Goal: Navigation & Orientation: Find specific page/section

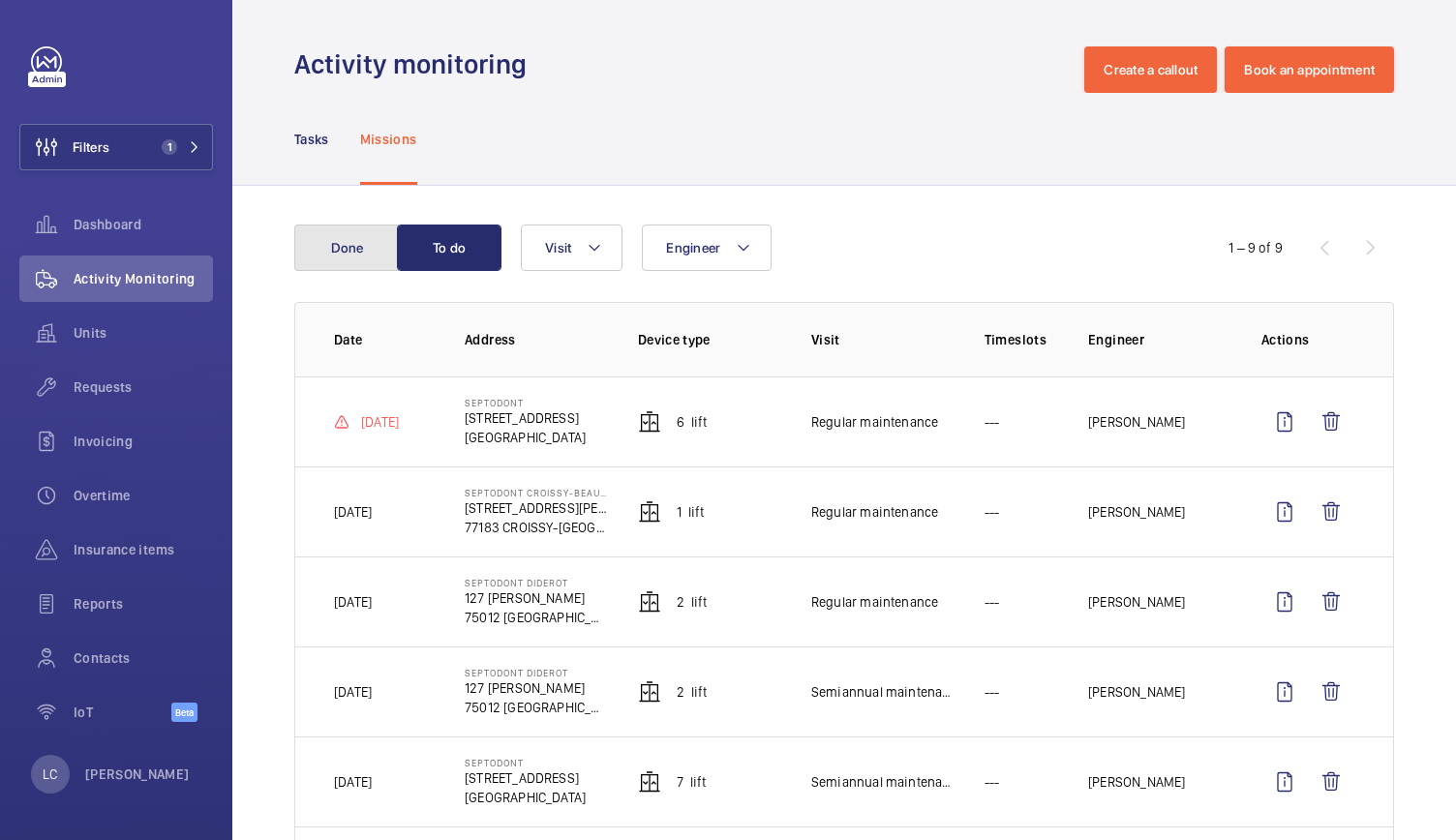
click at [353, 251] on button "Done" at bounding box center [346, 248] width 104 height 47
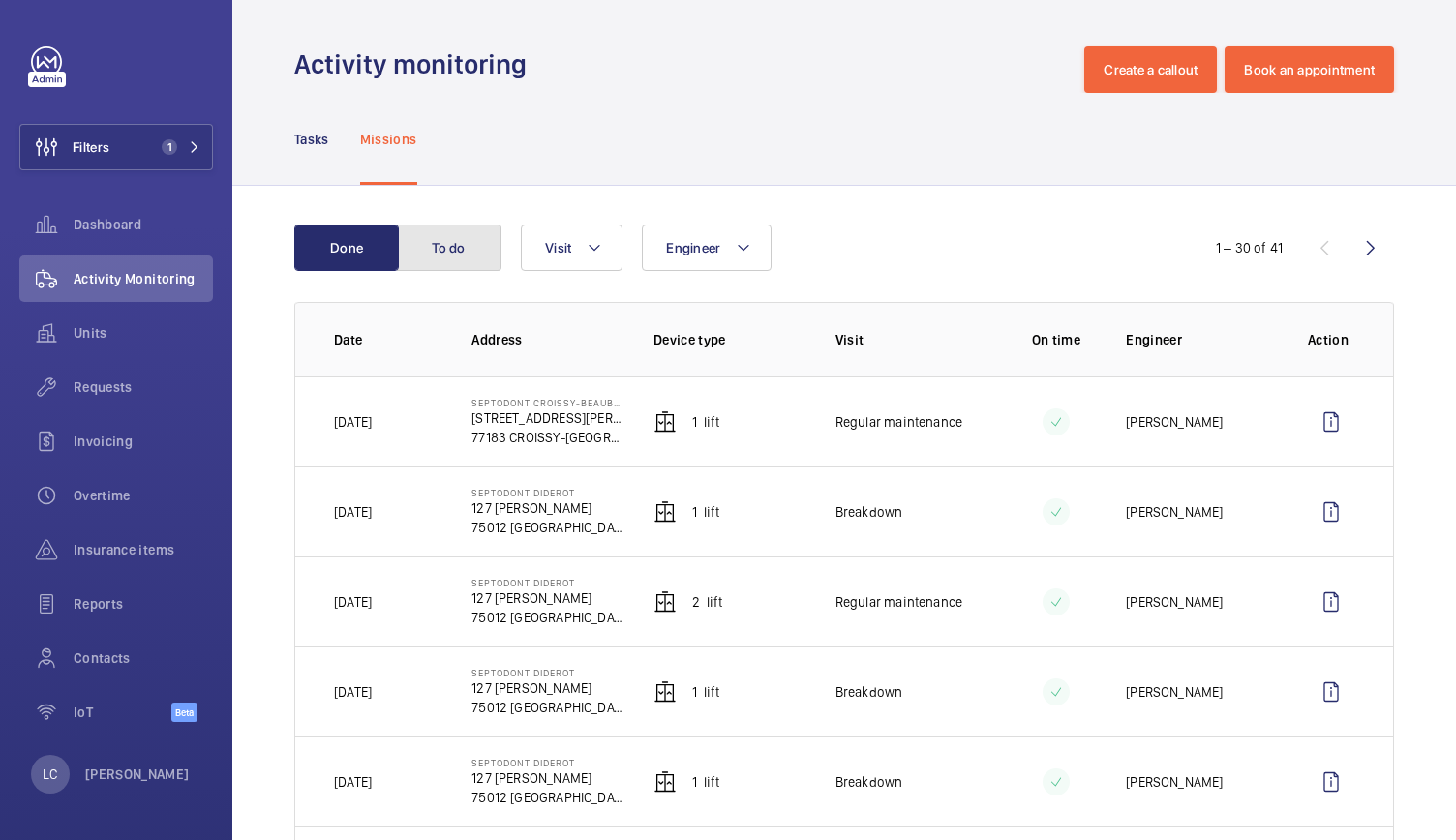
click at [460, 233] on button "To do" at bounding box center [449, 248] width 104 height 47
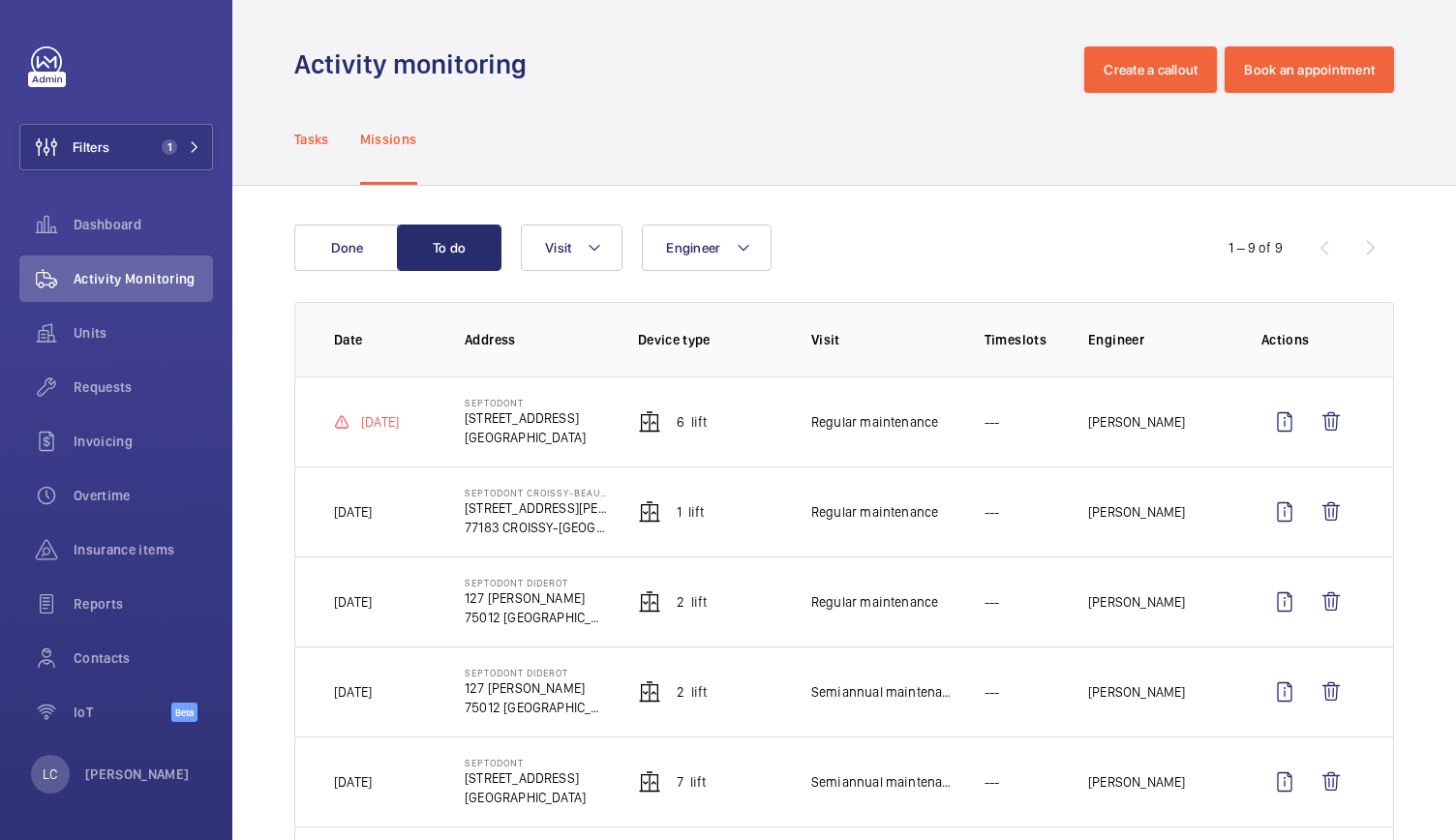
click at [297, 139] on p "Tasks" at bounding box center [311, 138] width 35 height 19
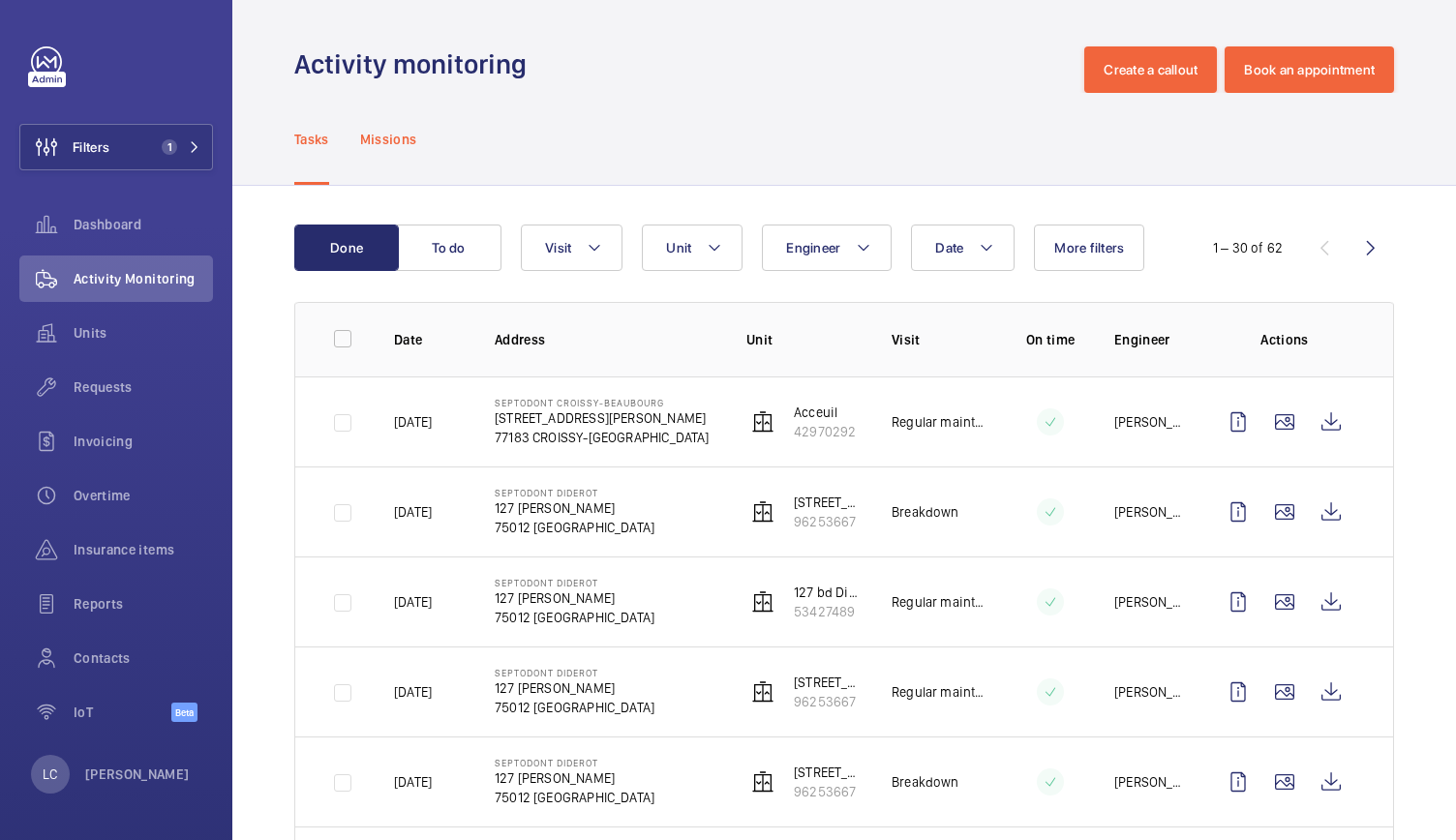
click at [407, 176] on div "Missions" at bounding box center [388, 138] width 57 height 91
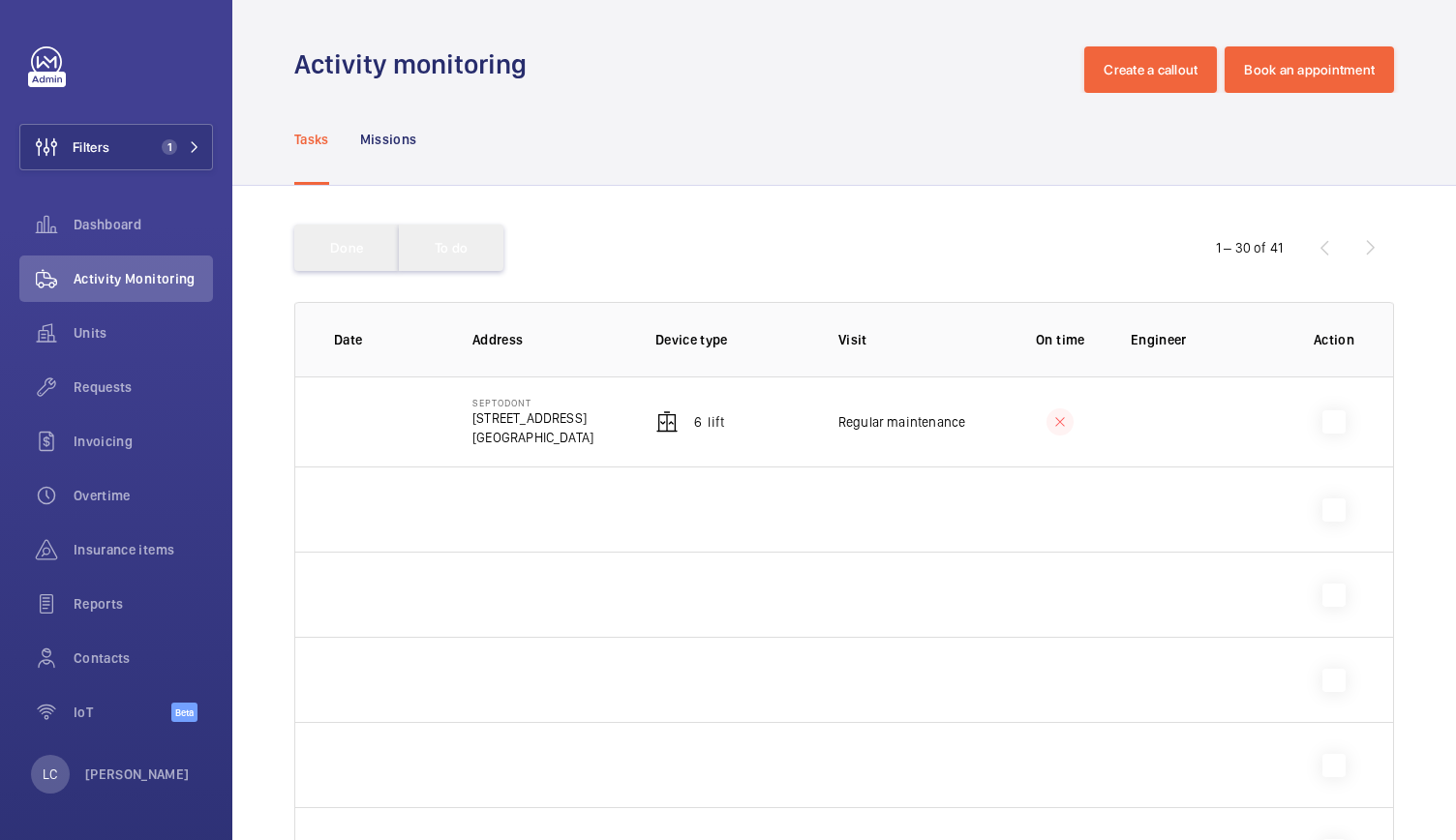
click at [324, 151] on div "Tasks" at bounding box center [311, 138] width 35 height 91
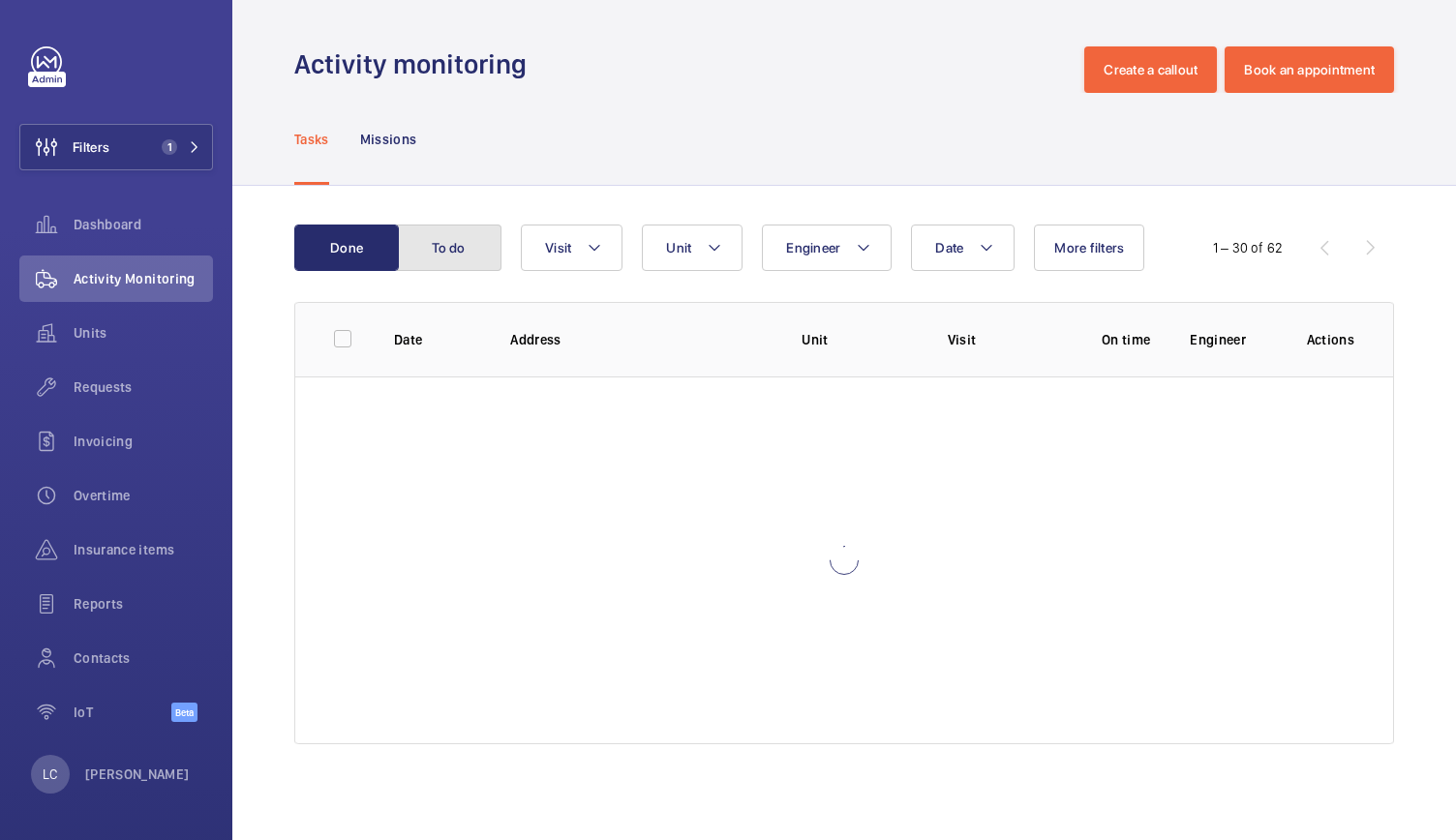
click at [464, 232] on button "To do" at bounding box center [449, 248] width 104 height 47
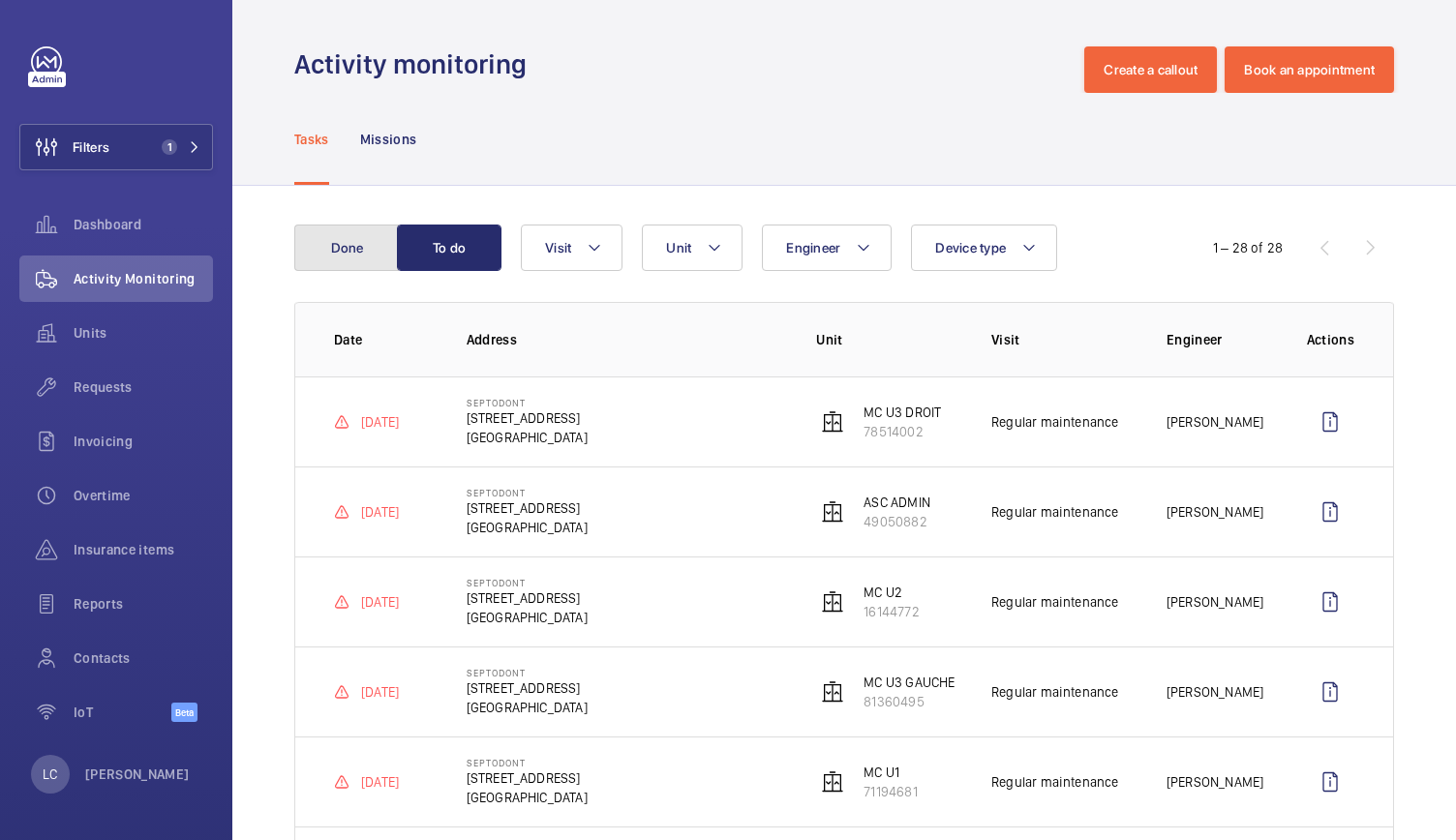
click at [354, 265] on button "Done" at bounding box center [346, 248] width 104 height 47
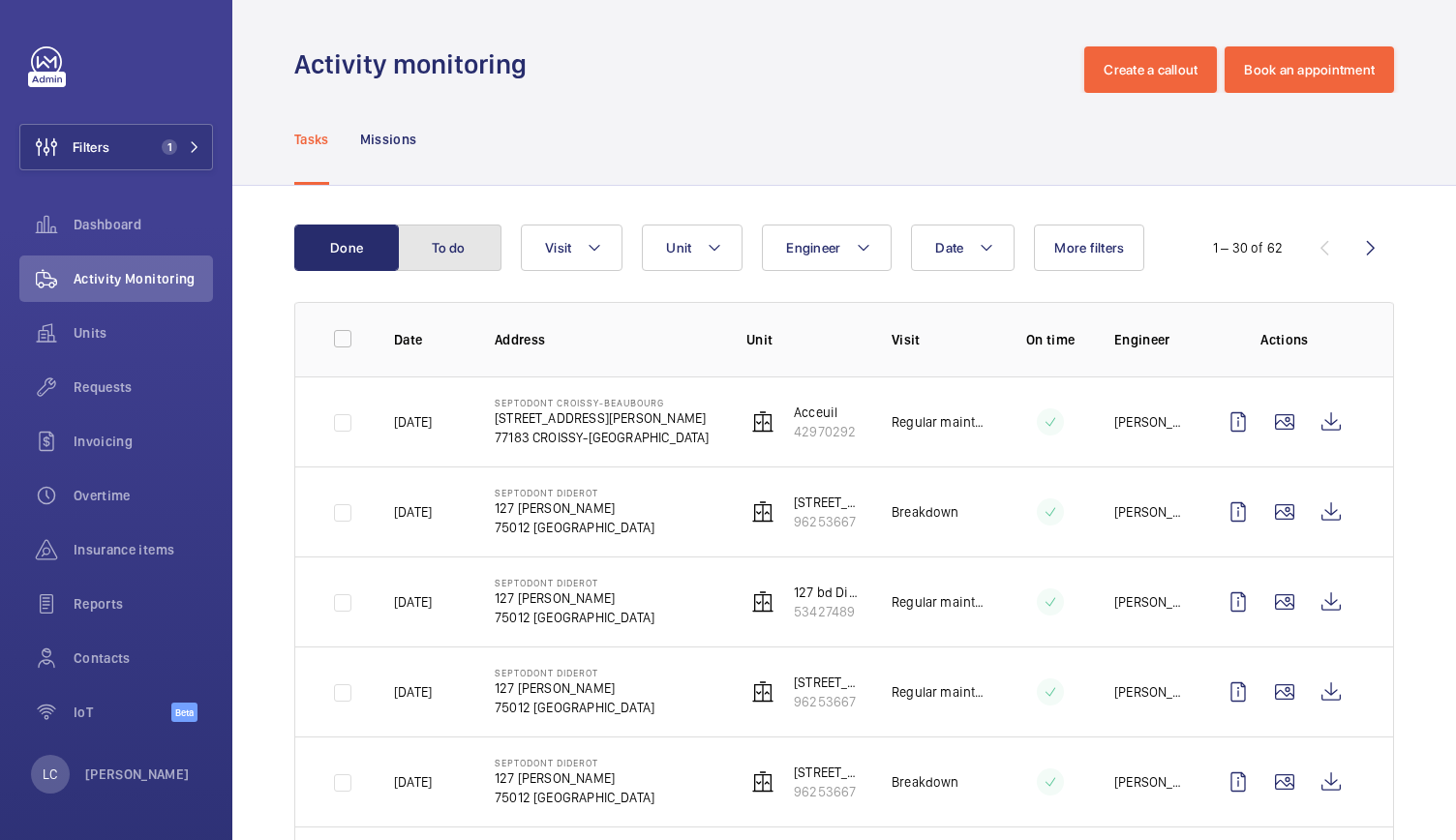
click at [456, 251] on button "To do" at bounding box center [449, 248] width 104 height 47
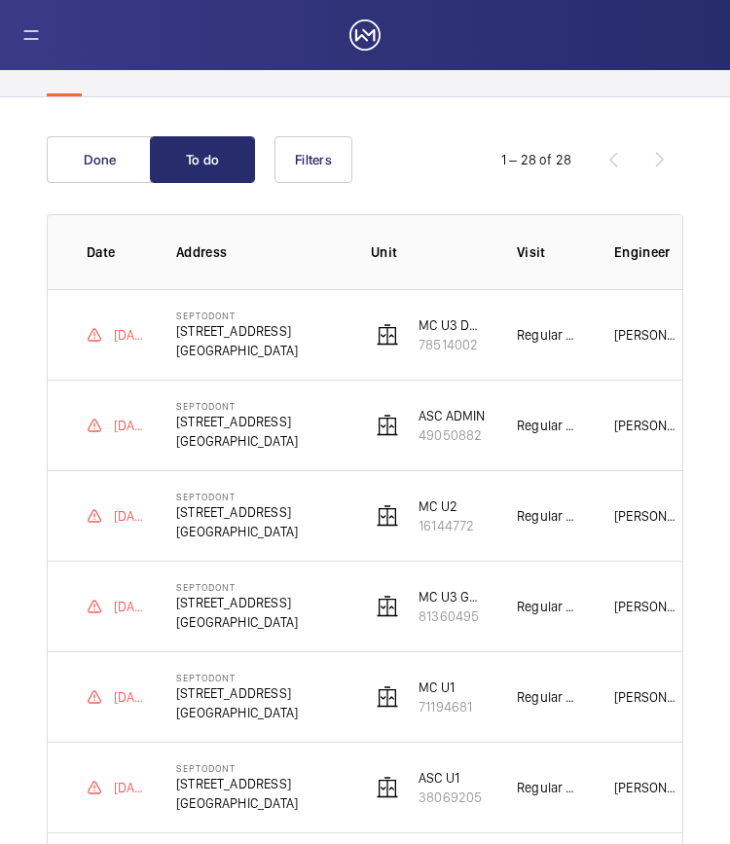
scroll to position [161, 0]
